Goal: Task Accomplishment & Management: Use online tool/utility

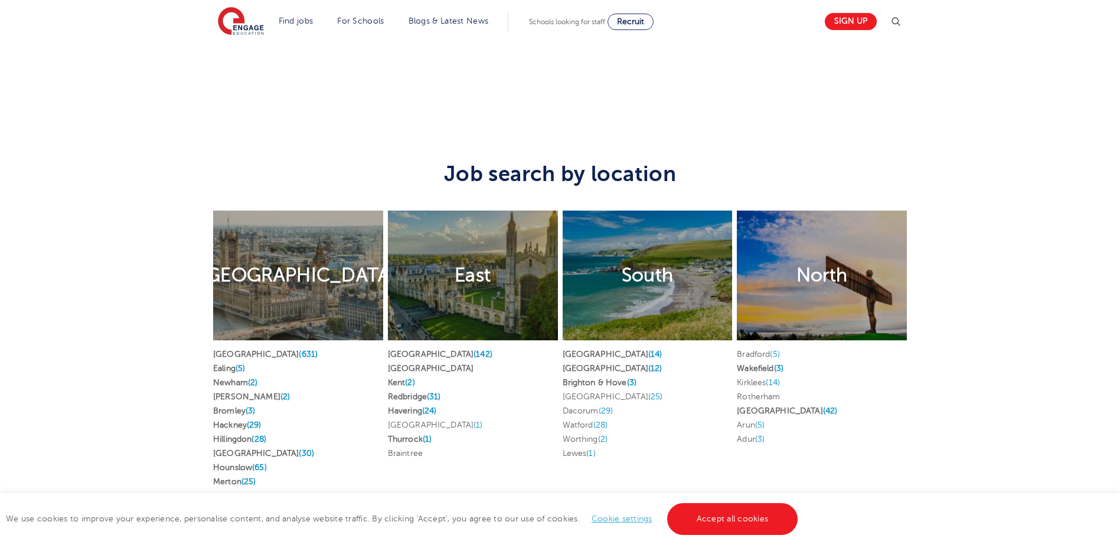
scroll to position [2302, 0]
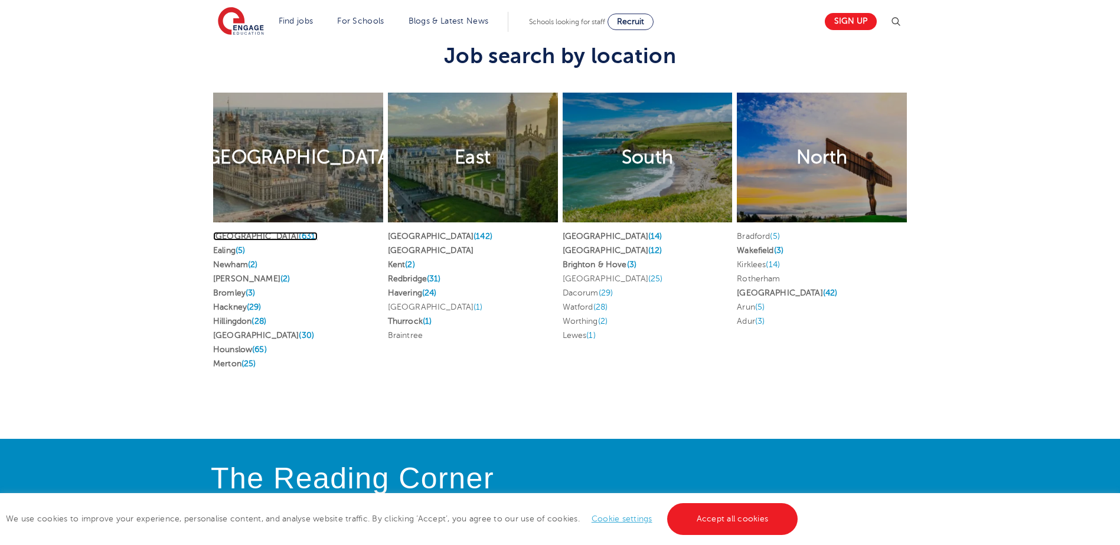
click at [230, 232] on link "London (631)" at bounding box center [265, 236] width 104 height 9
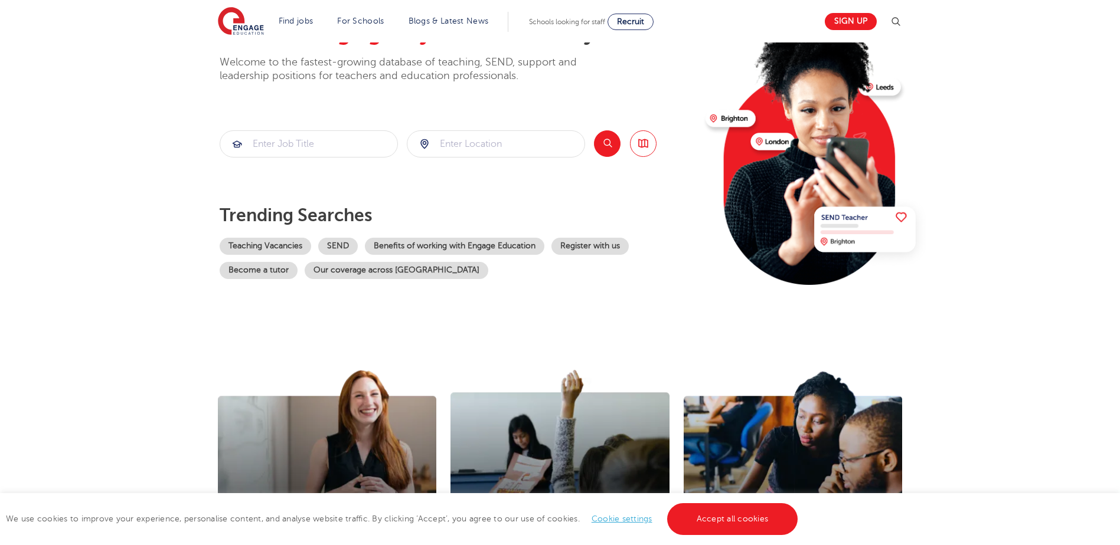
scroll to position [0, 0]
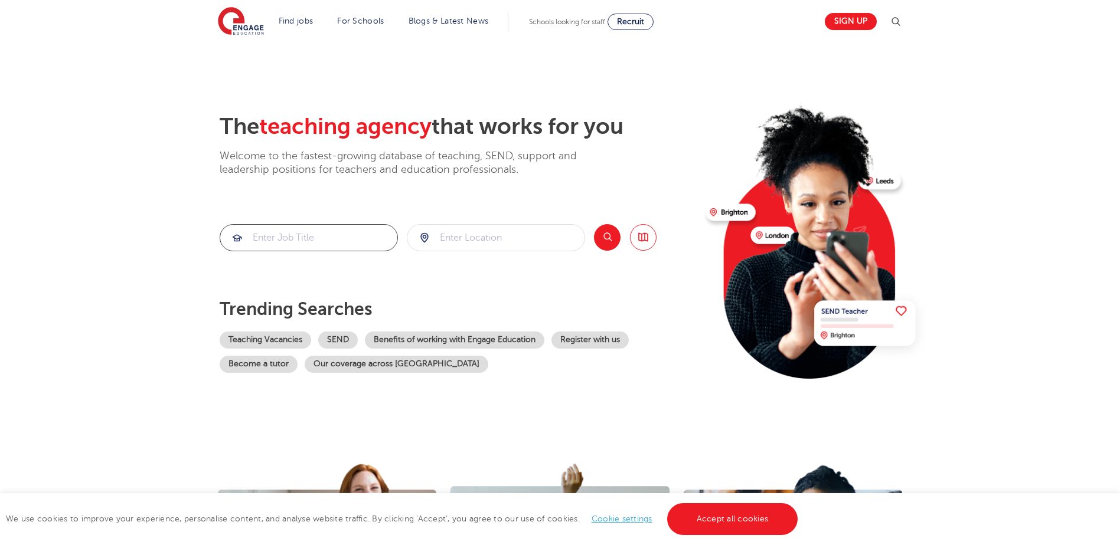
click at [321, 240] on input "search" at bounding box center [308, 238] width 177 height 26
type input "office admin"
click at [446, 234] on input "search" at bounding box center [495, 238] width 177 height 26
drag, startPoint x: 478, startPoint y: 240, endPoint x: 400, endPoint y: 218, distance: 80.5
click at [417, 236] on div "London" at bounding box center [482, 238] width 150 height 26
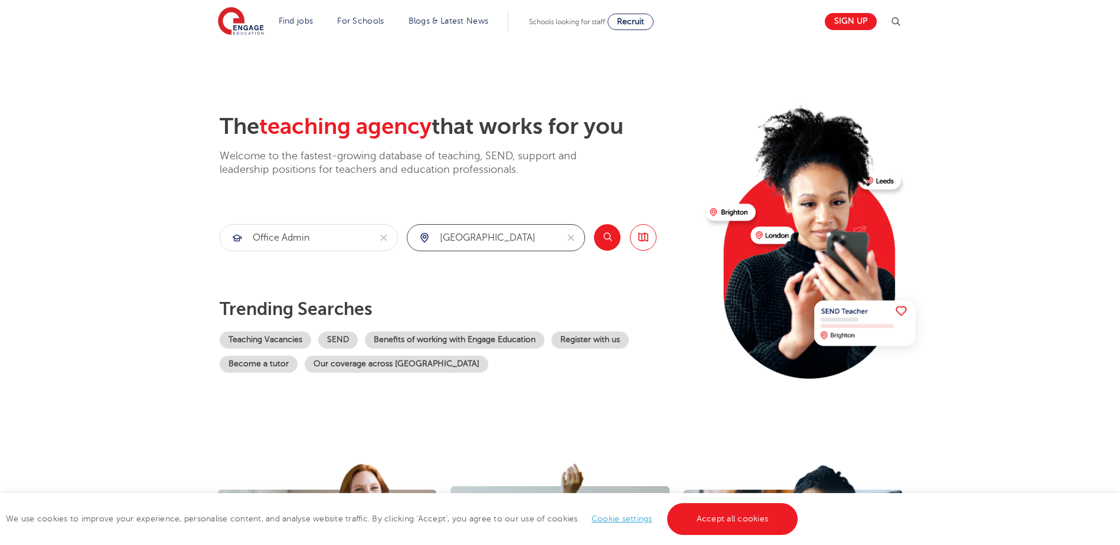
type input "North West London"
click at [601, 237] on button "Search" at bounding box center [607, 237] width 27 height 27
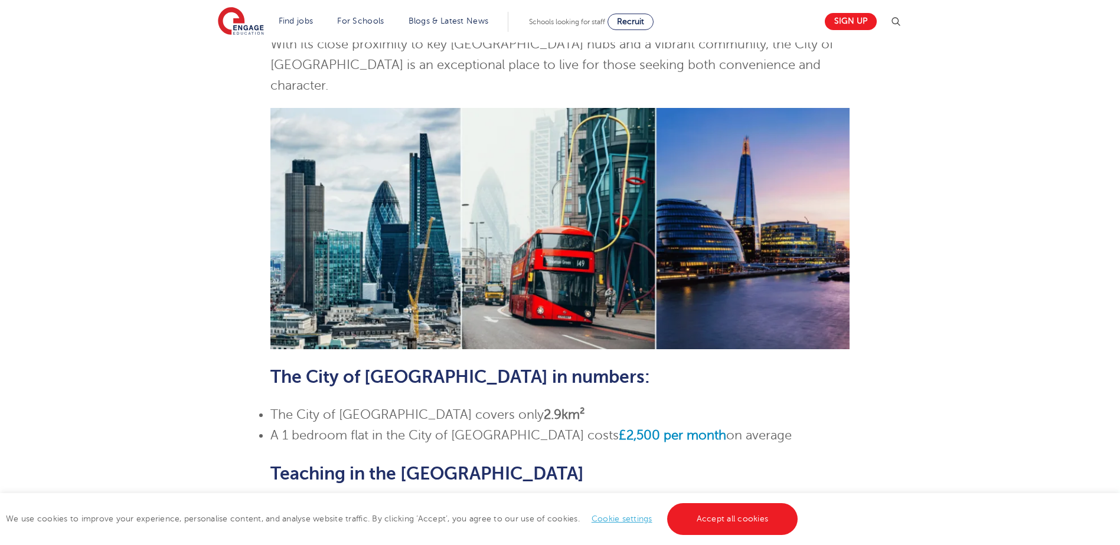
scroll to position [472, 0]
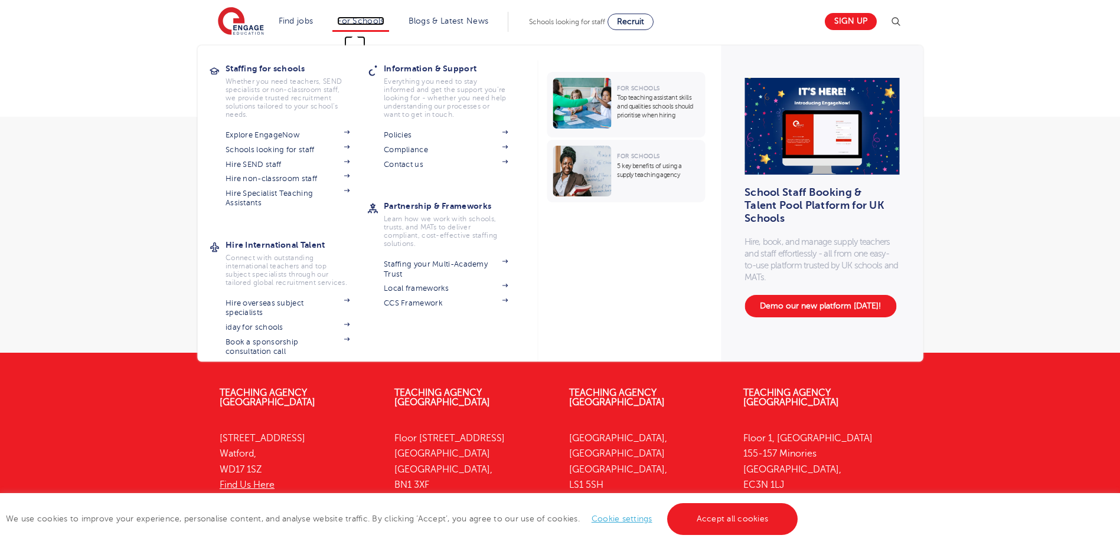
click at [370, 23] on link "For Schools" at bounding box center [360, 21] width 47 height 9
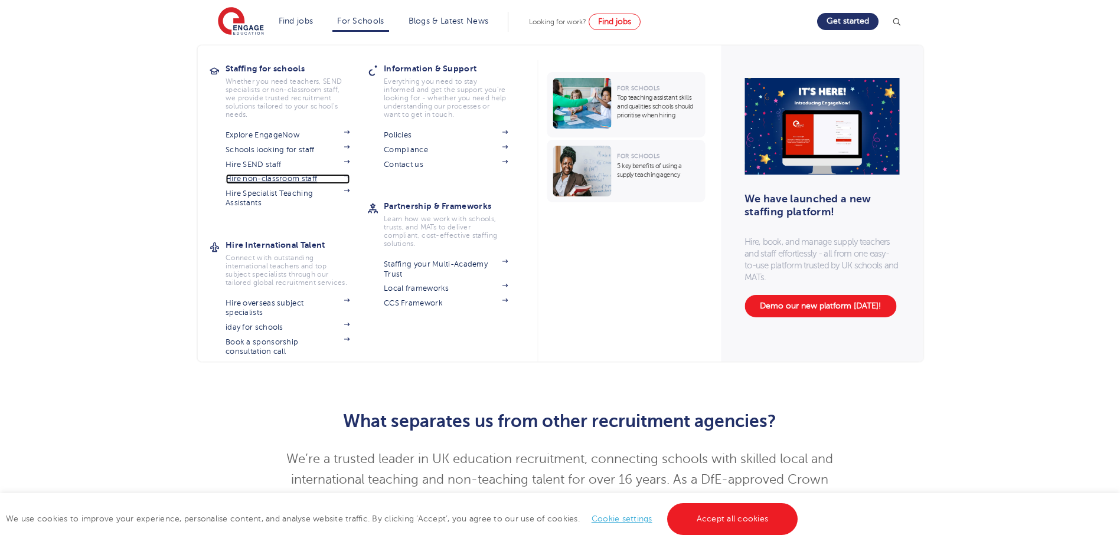
click at [294, 176] on link "Hire non-classroom staff" at bounding box center [287, 178] width 124 height 9
